Goal: Transaction & Acquisition: Purchase product/service

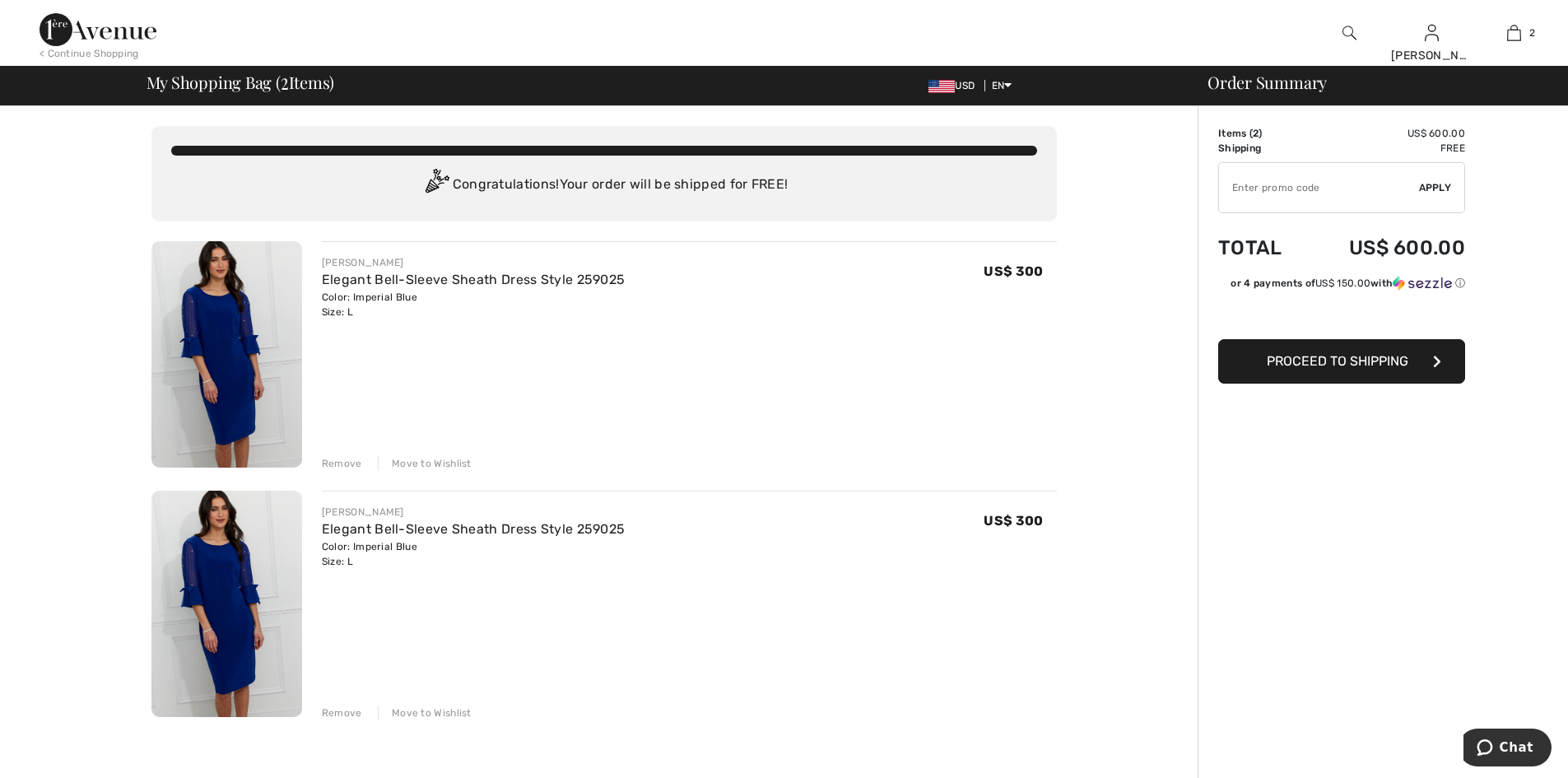
click at [343, 705] on div "Remove" at bounding box center [342, 712] width 41 height 15
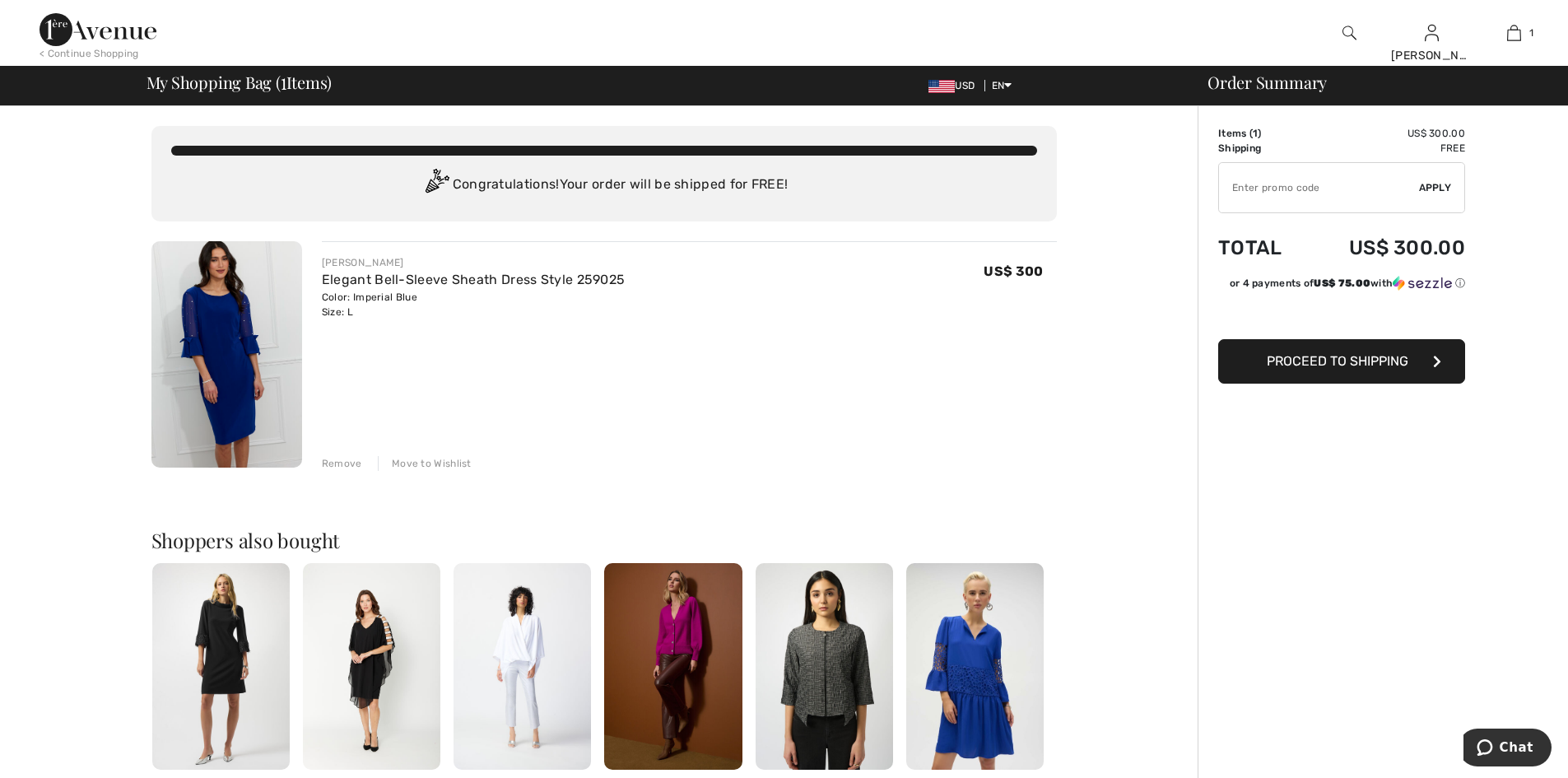
click at [1338, 359] on span "Proceed to Shipping" at bounding box center [1337, 361] width 142 height 16
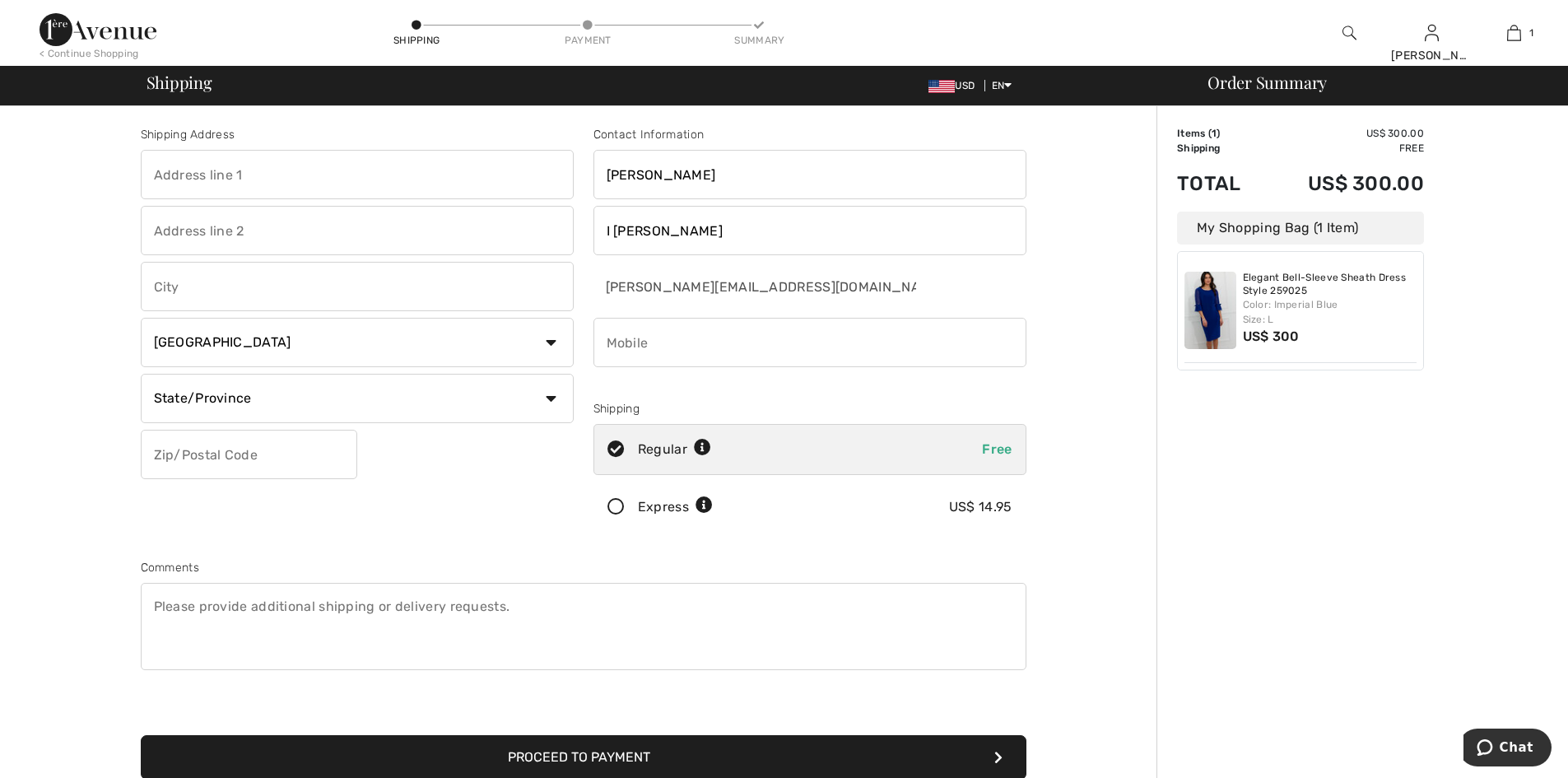
click at [351, 154] on input "text" at bounding box center [357, 174] width 433 height 49
type input "35 parkview avenue"
click at [246, 238] on input "text" at bounding box center [357, 230] width 433 height 49
type input "Apartment 6J"
click at [232, 281] on input "text" at bounding box center [357, 286] width 433 height 49
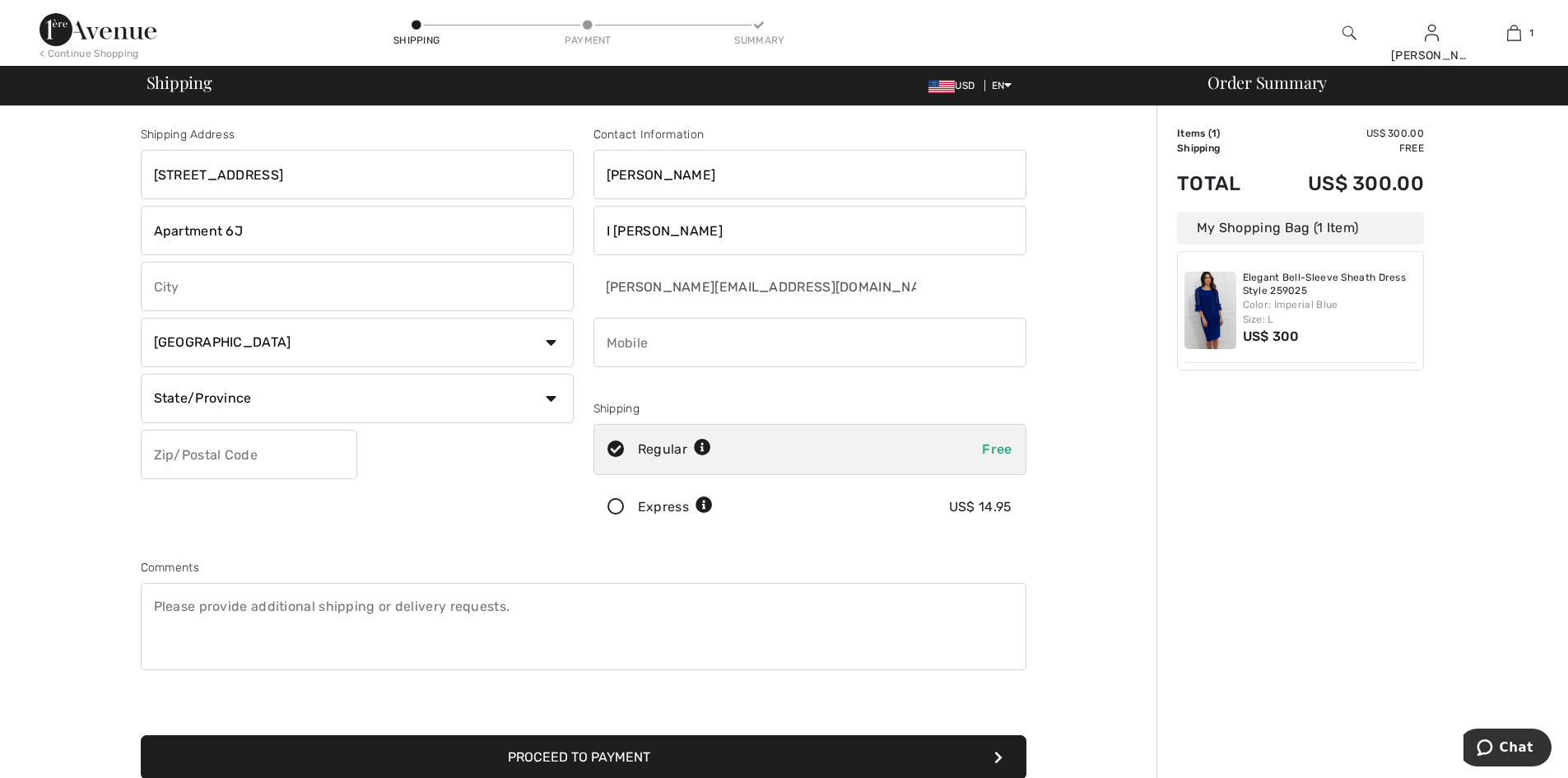
type input "Bronxville"
click at [262, 333] on select "Country Canada United States Afghanistan Aland Islands Albania Algeria American…" at bounding box center [357, 342] width 433 height 49
select select "US"
click at [141, 318] on select "Country Canada United States Afghanistan Aland Islands Albania Algeria American…" at bounding box center [357, 342] width 433 height 49
click at [281, 414] on select "State/Province Alabama Alaska American Samoa Arizona Arkansas California Colora…" at bounding box center [357, 398] width 433 height 49
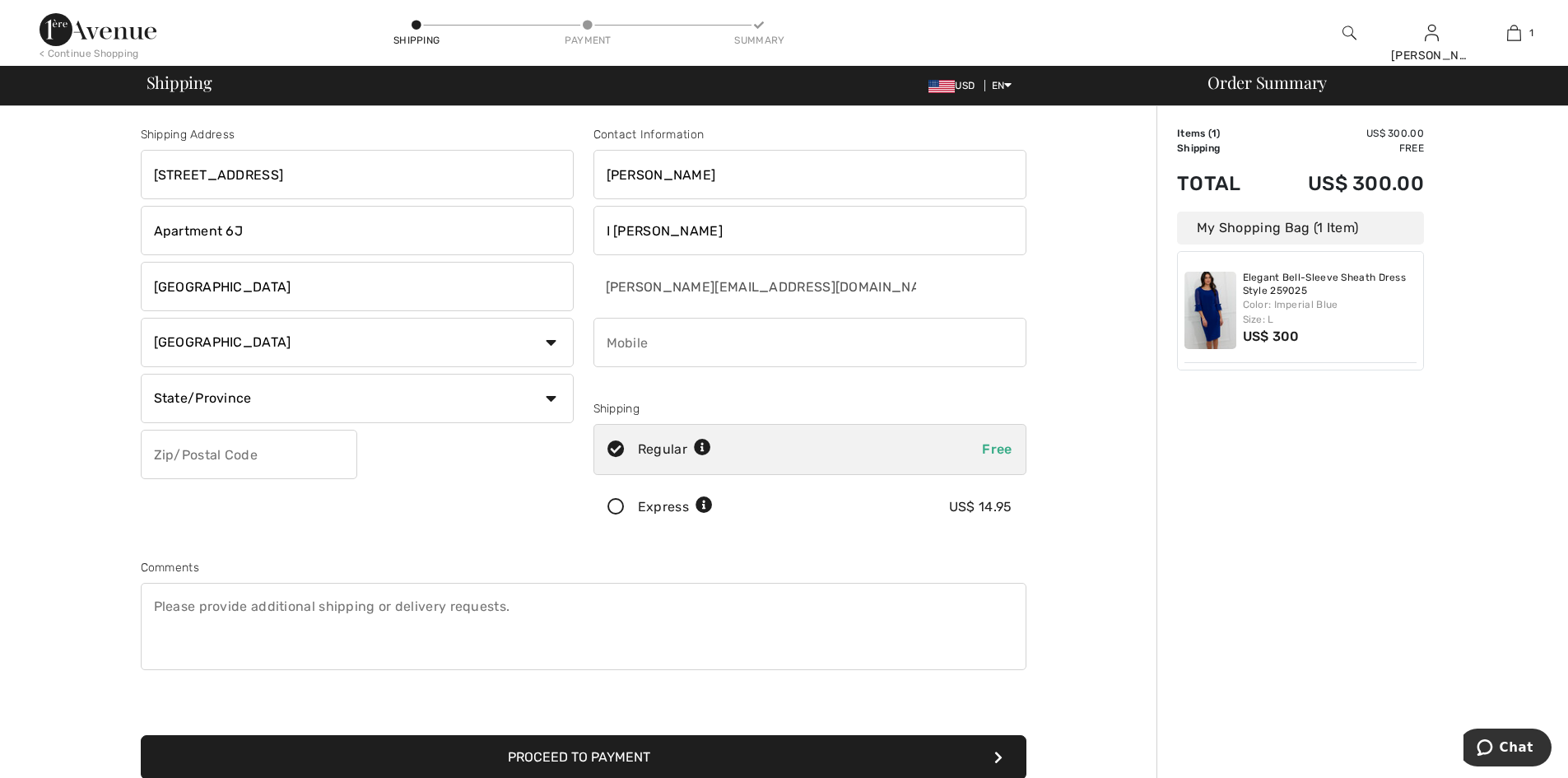
select select "NY"
click at [141, 374] on select "State/Province Alabama Alaska American Samoa Arizona Arkansas California Colora…" at bounding box center [357, 398] width 433 height 49
click at [213, 447] on input "text" at bounding box center [249, 454] width 217 height 49
type input "10708"
click at [634, 344] on input "phone" at bounding box center [809, 342] width 433 height 49
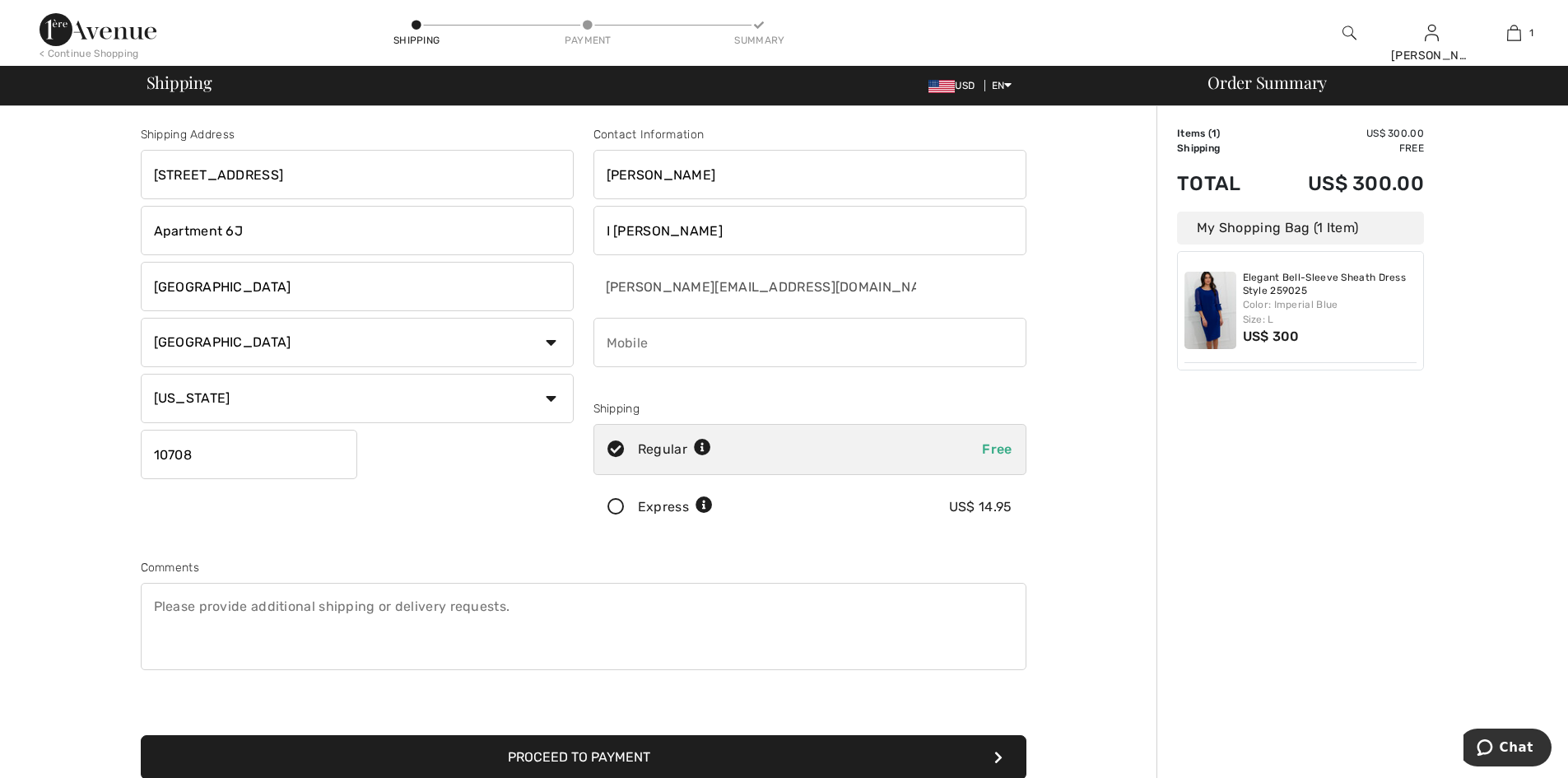
type input "5163983692"
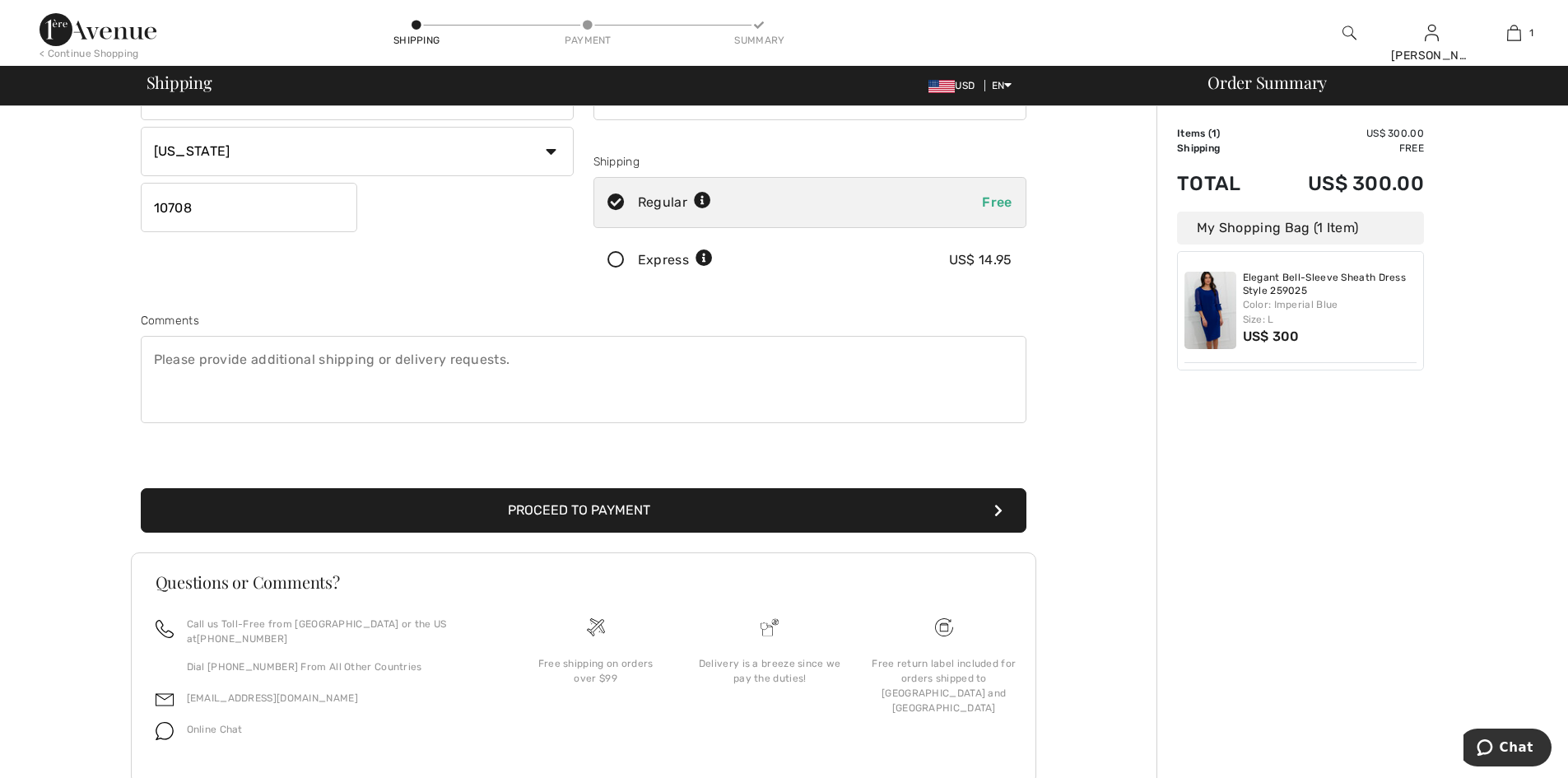
click at [680, 515] on button "Proceed to Payment" at bounding box center [584, 509] width 886 height 44
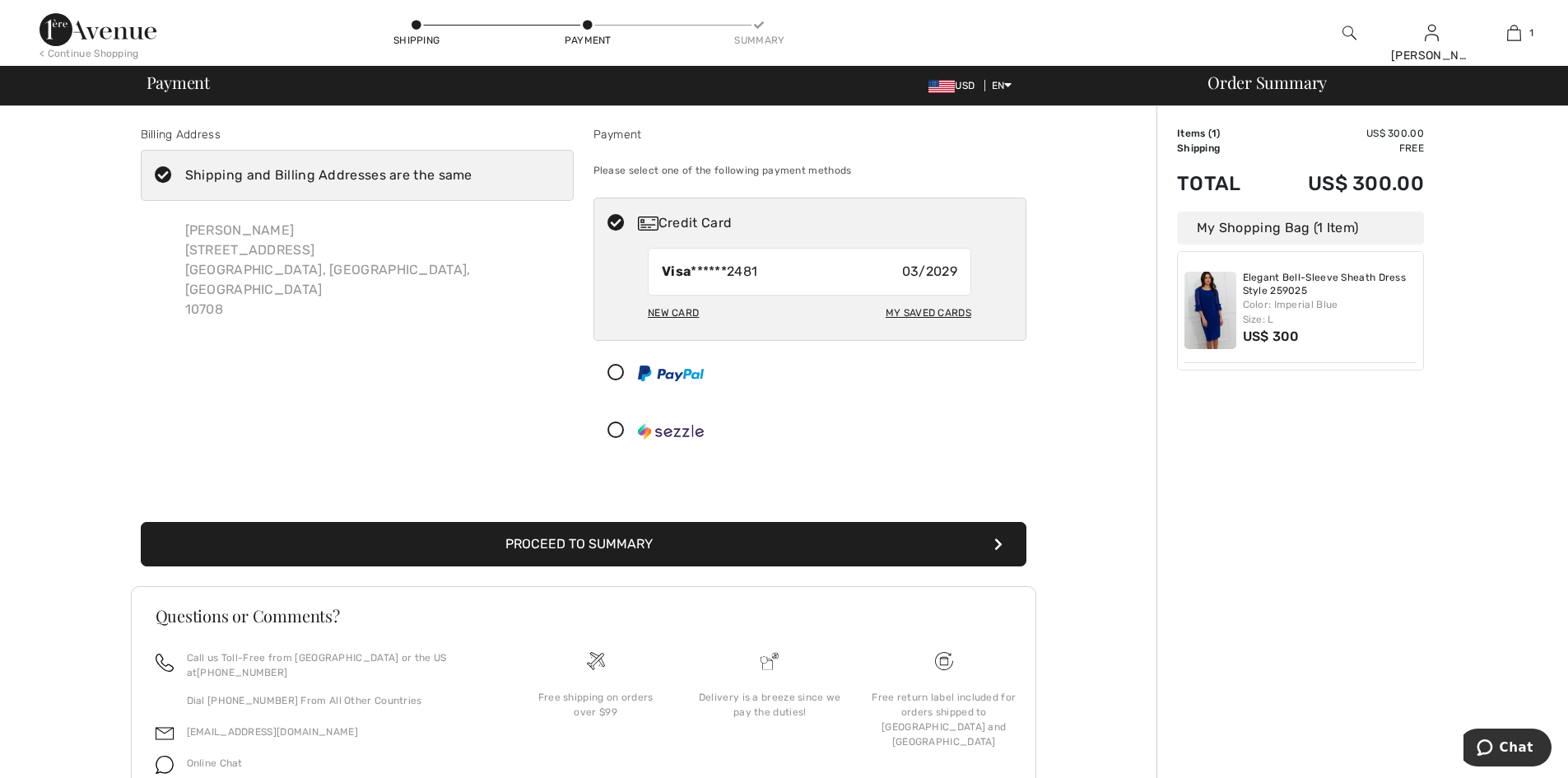
click at [910, 310] on div "My Saved Cards" at bounding box center [928, 313] width 85 height 28
radio input "true"
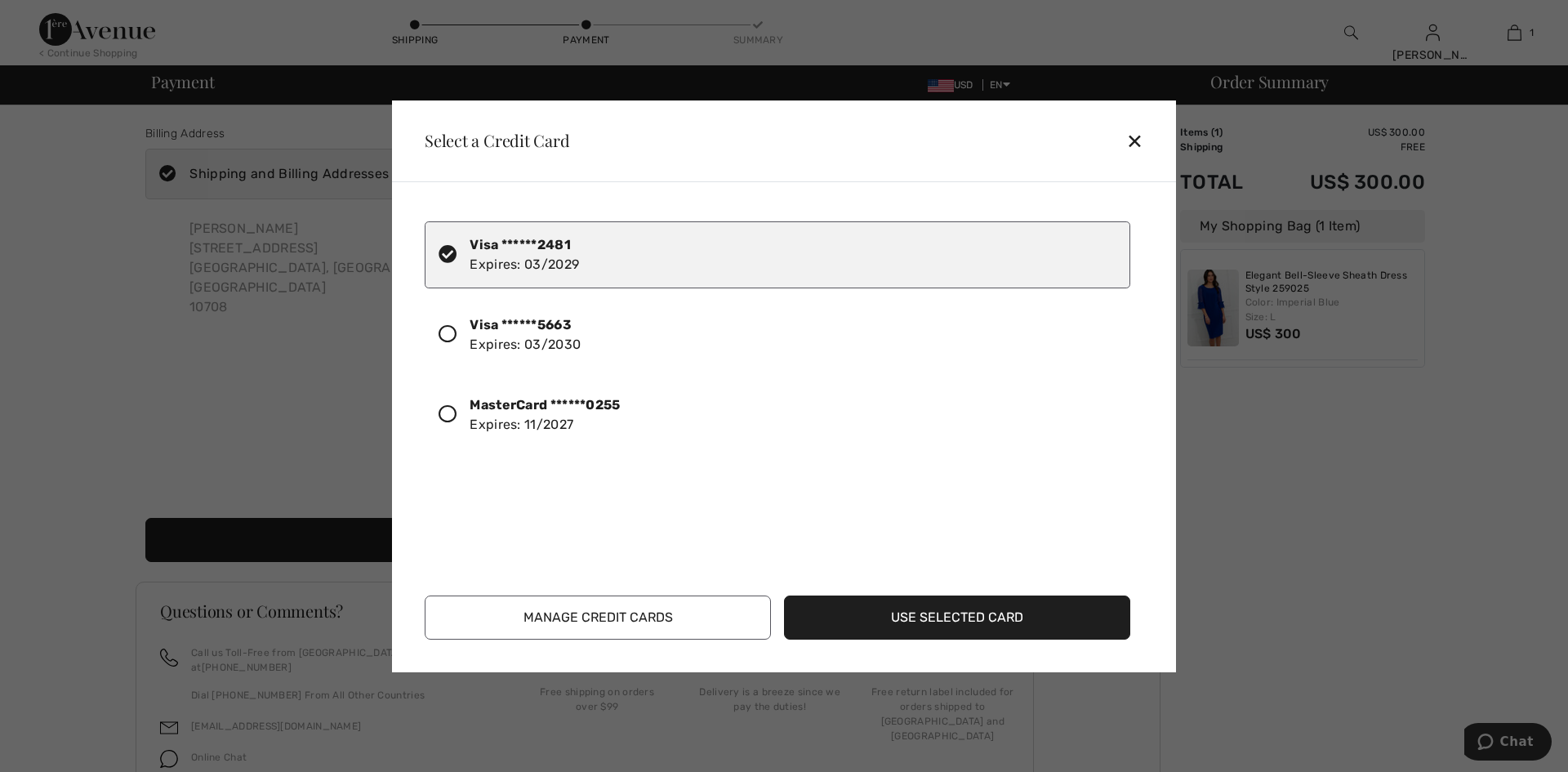
click at [445, 329] on icon at bounding box center [447, 333] width 18 height 18
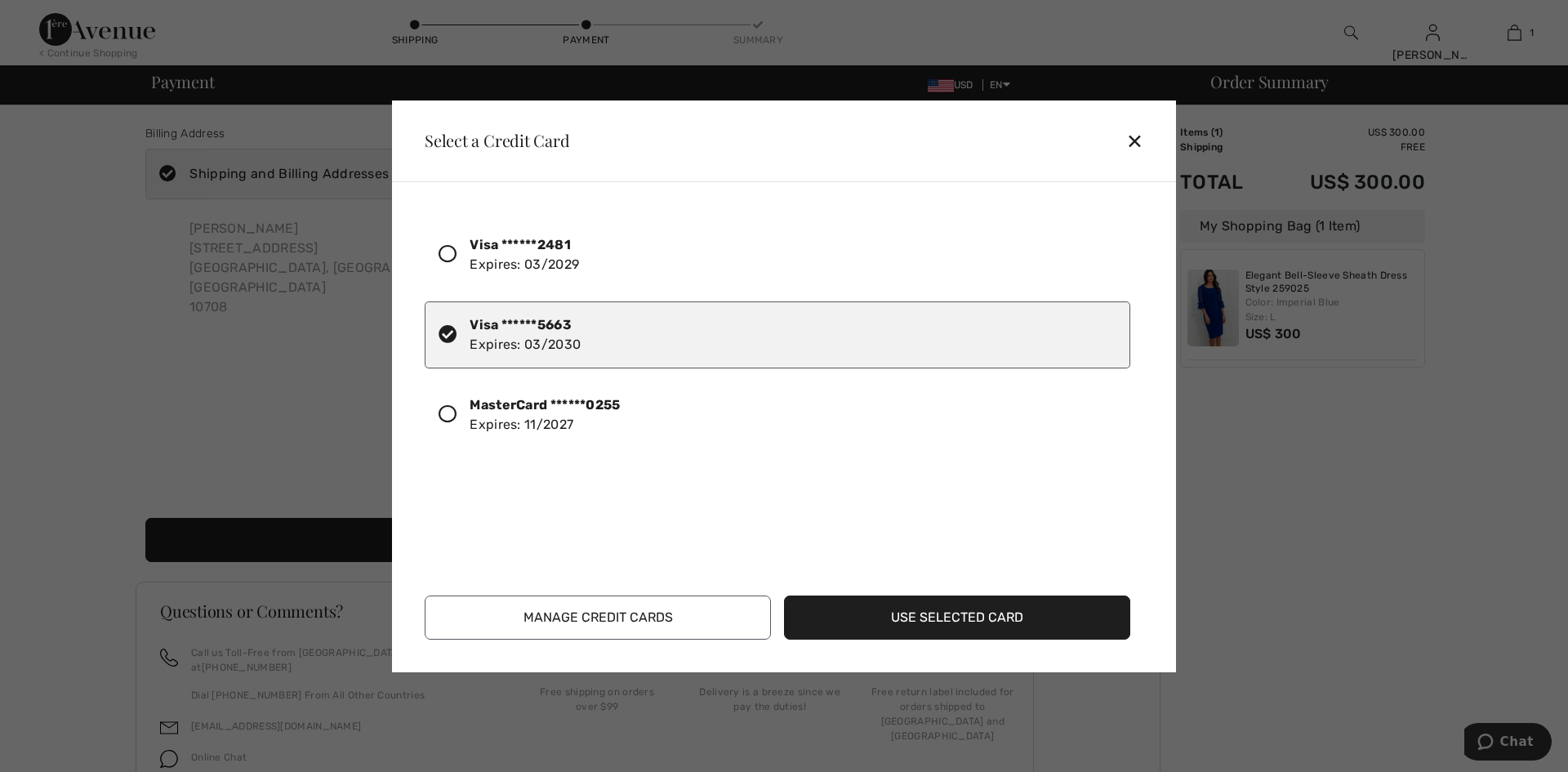
click at [926, 619] on button "Use Selected Card" at bounding box center [957, 617] width 346 height 44
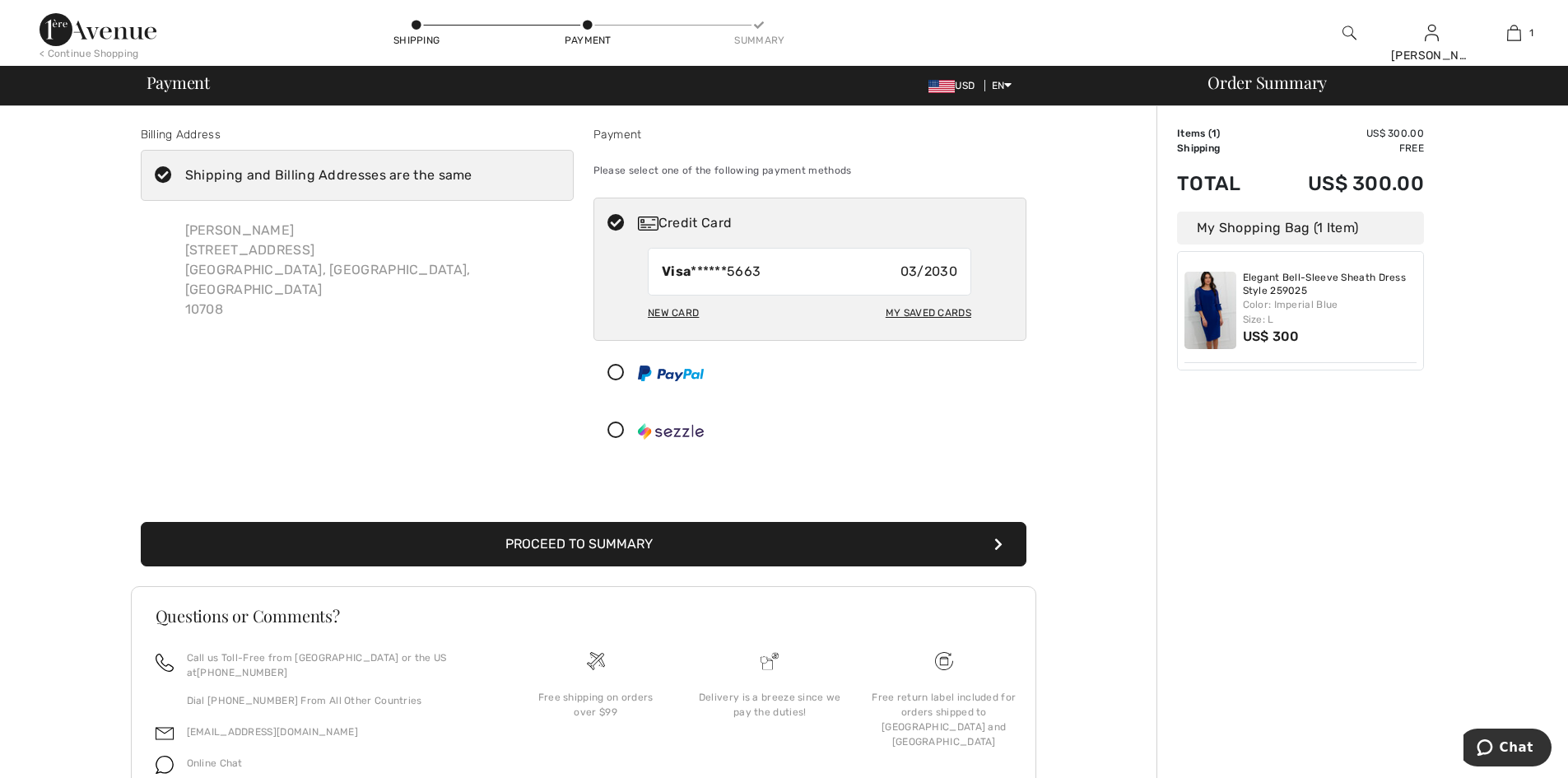
click at [610, 544] on button "Proceed to Summary" at bounding box center [584, 543] width 886 height 44
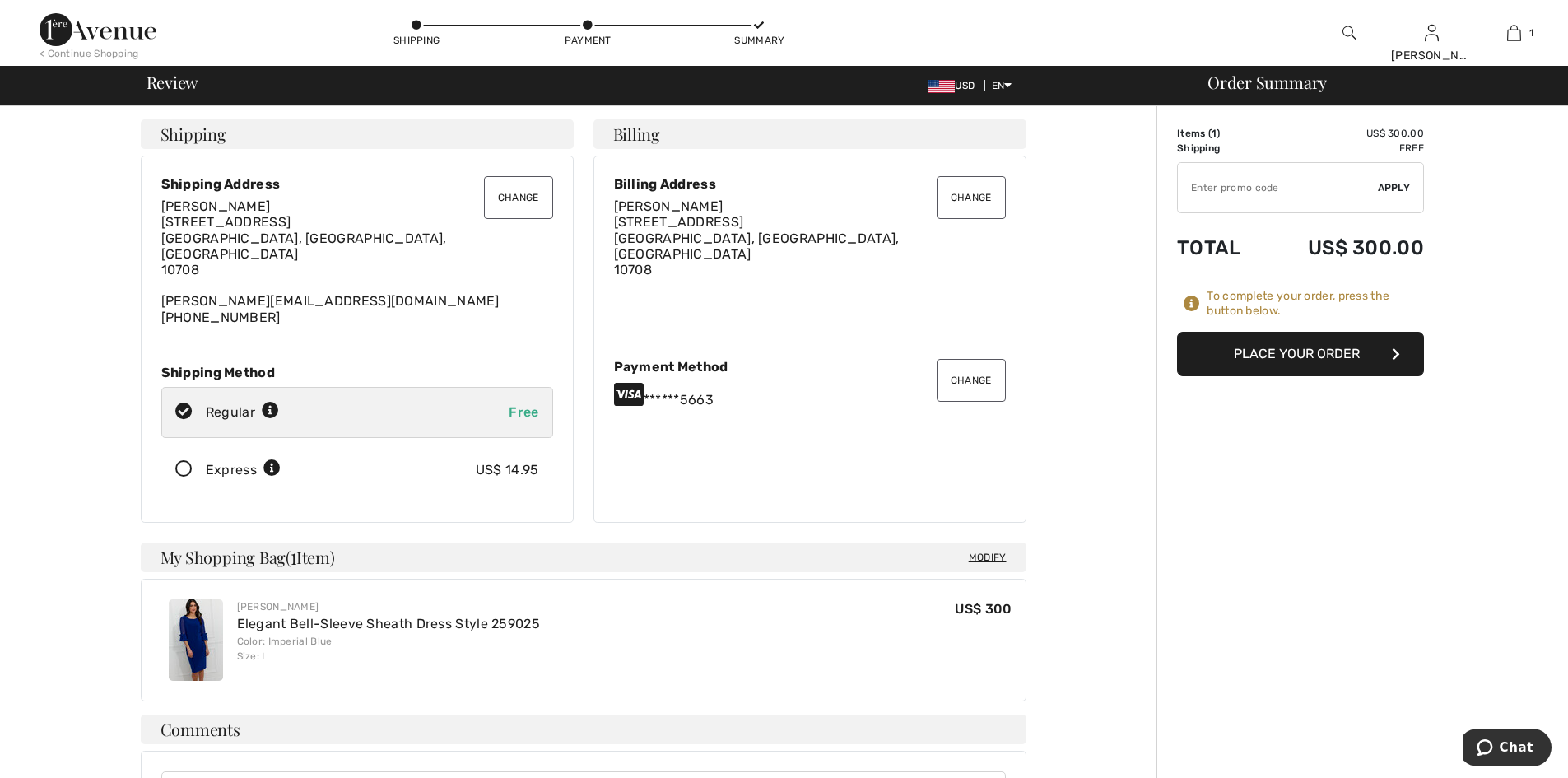
click at [1337, 360] on button "Place Your Order" at bounding box center [1300, 353] width 247 height 44
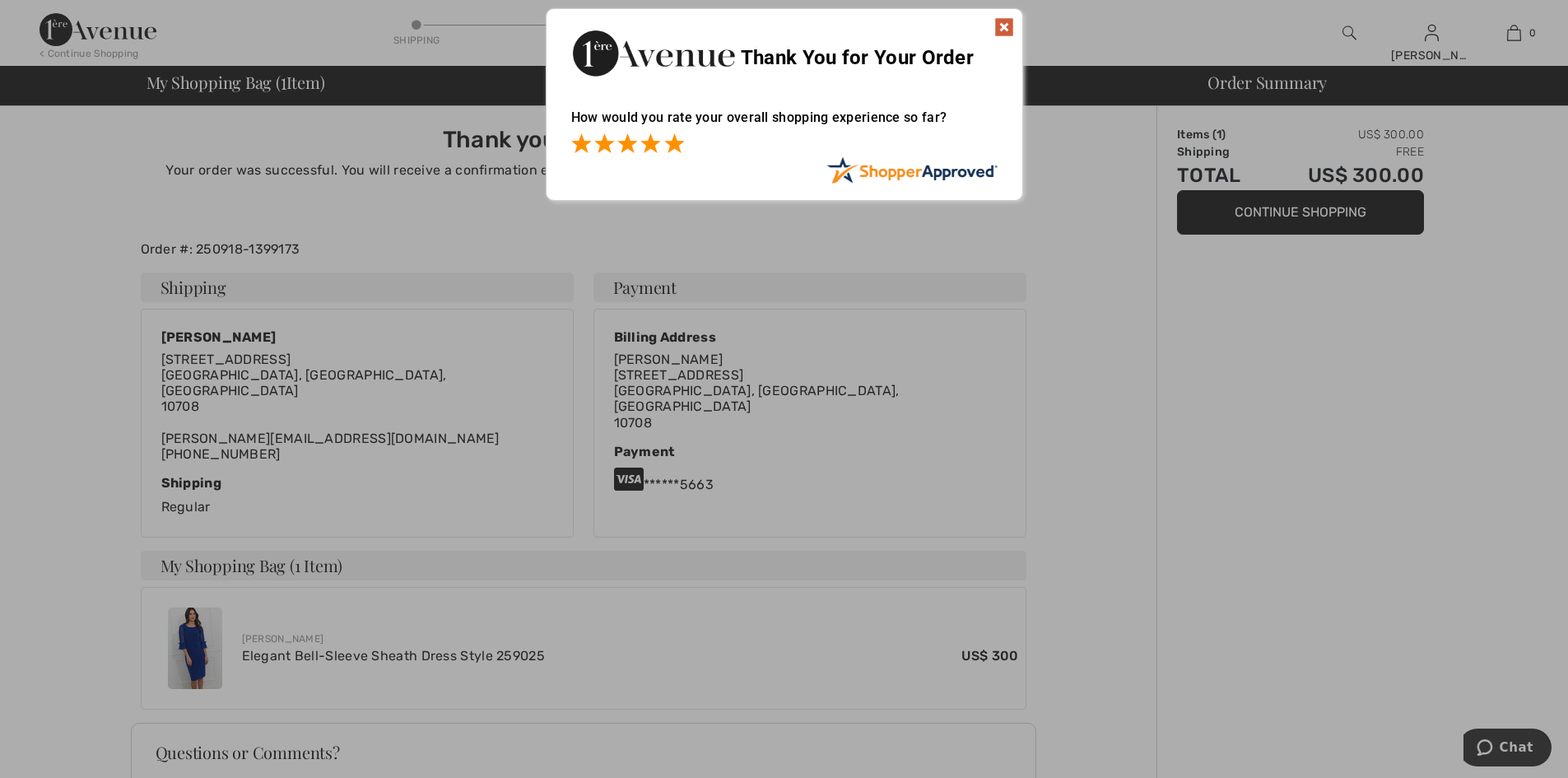
click at [676, 143] on span at bounding box center [673, 142] width 20 height 20
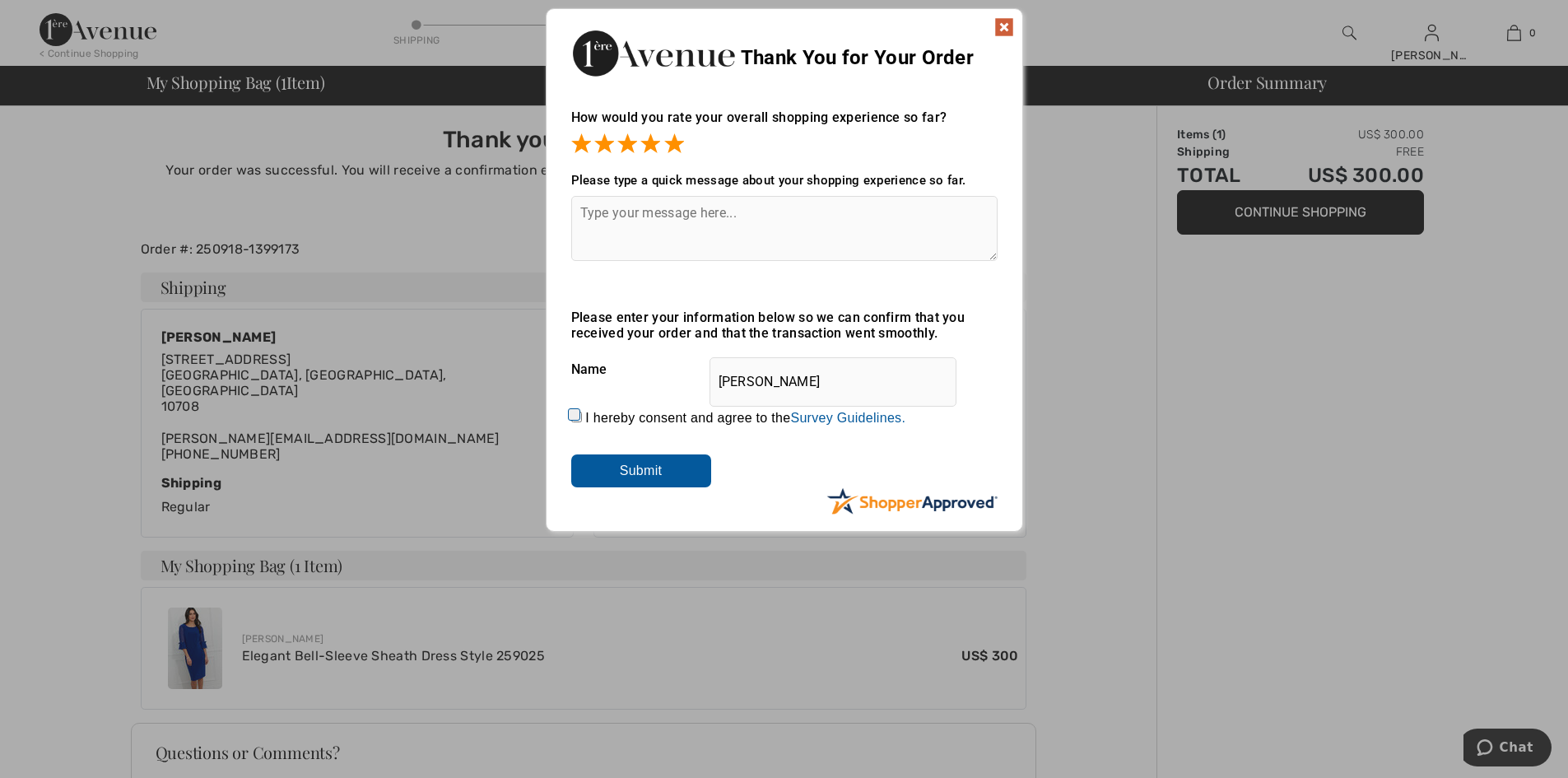
click at [572, 416] on input "I hereby consent and agree to the By submitting a review, you grant permission …" at bounding box center [577, 417] width 10 height 10
checkbox input "true"
click at [627, 463] on input "Submit" at bounding box center [642, 471] width 140 height 33
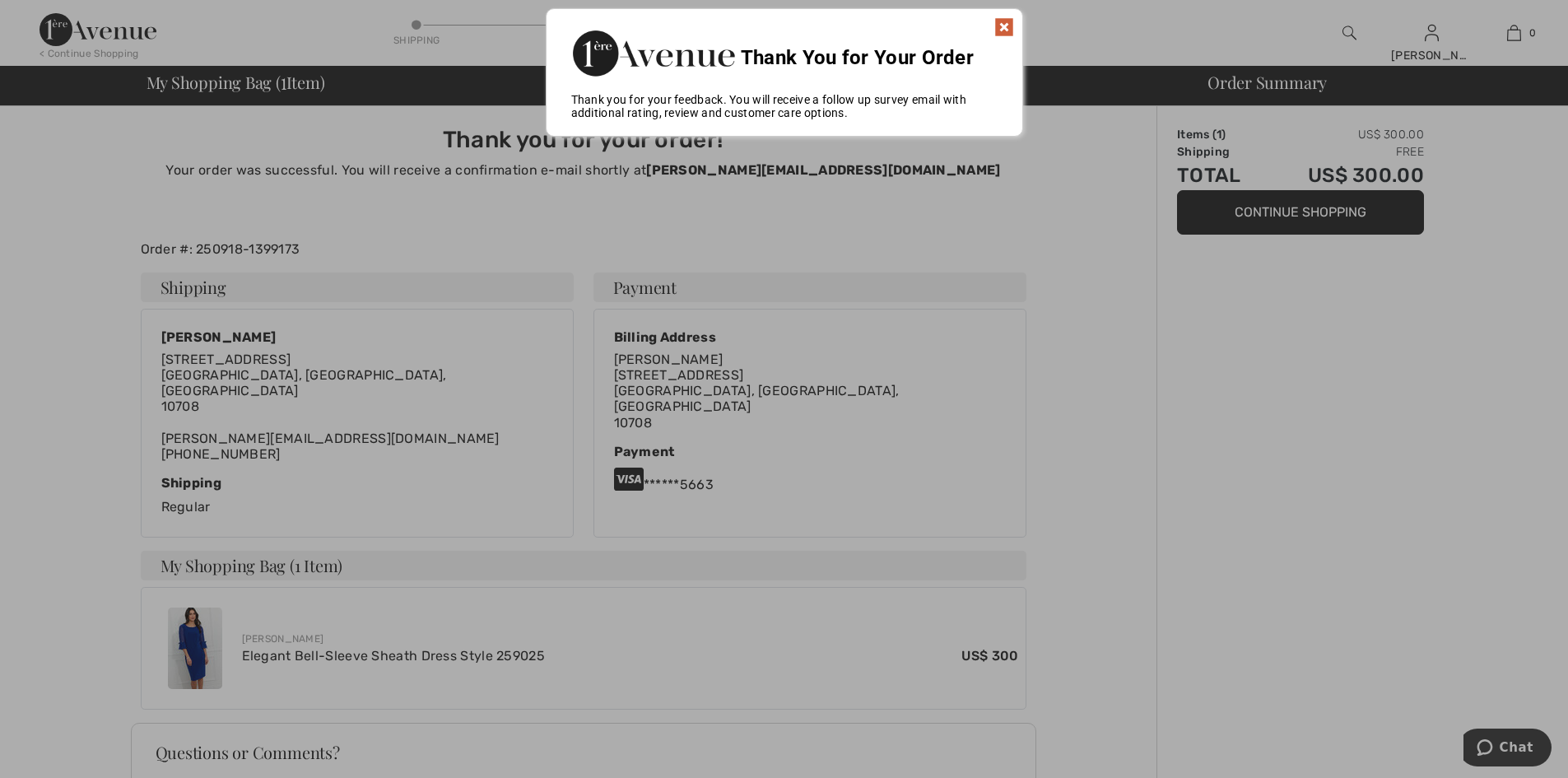
click at [161, 162] on div at bounding box center [784, 389] width 1568 height 778
click at [1000, 25] on img at bounding box center [1004, 27] width 20 height 20
